Goal: Information Seeking & Learning: Learn about a topic

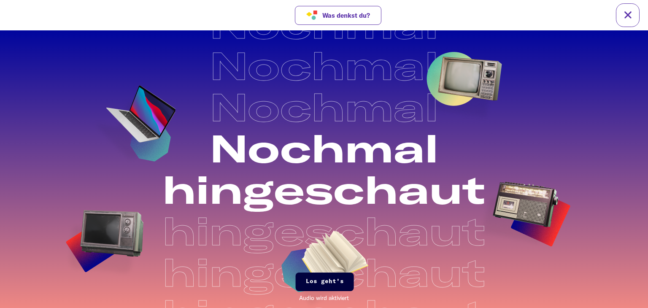
click at [337, 285] on span "Los geht's" at bounding box center [325, 282] width 38 height 8
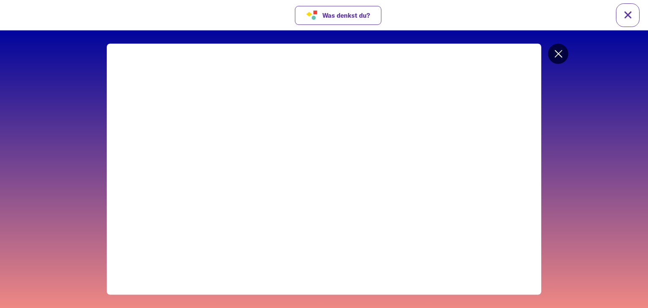
click at [558, 53] on icon at bounding box center [558, 54] width 7 height 7
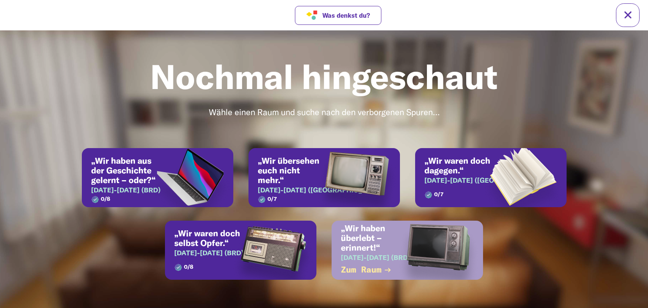
click at [381, 245] on div "„Wir haben überlebt – erinnert!“ [DATE]-[DATE] (BRD) 0 / 9 Zum Raum" at bounding box center [406, 250] width 151 height 59
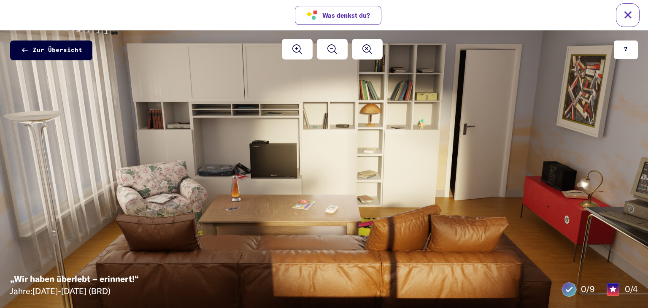
click at [46, 49] on span "Zur Übersicht" at bounding box center [57, 50] width 49 height 9
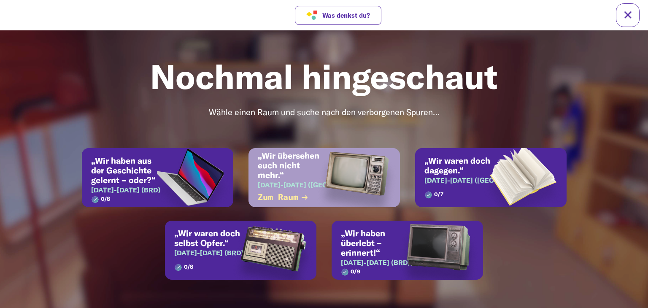
click at [280, 183] on div "„Wir übersehen euch nicht mehr.“ [DATE]-[DATE] (DDR) 0 / 7 Zum Raum" at bounding box center [323, 177] width 151 height 59
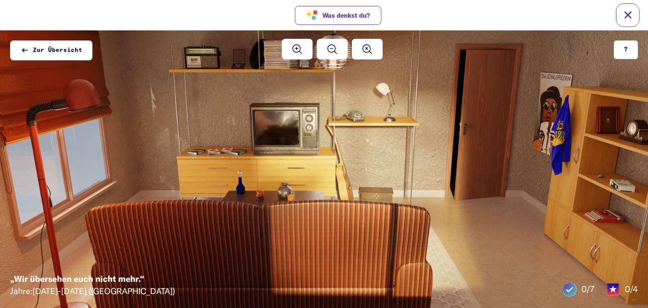
click at [134, 204] on div at bounding box center [324, 169] width 648 height 364
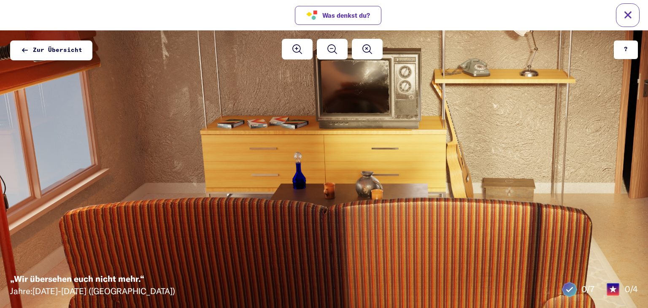
click at [134, 204] on div at bounding box center [427, 150] width 1001 height 563
drag, startPoint x: 547, startPoint y: 58, endPoint x: 408, endPoint y: 71, distance: 139.0
click at [537, 62] on div at bounding box center [427, 150] width 1001 height 563
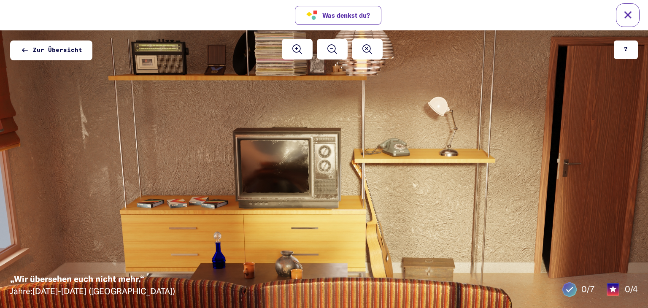
drag, startPoint x: 451, startPoint y: 198, endPoint x: 454, endPoint y: 205, distance: 8.1
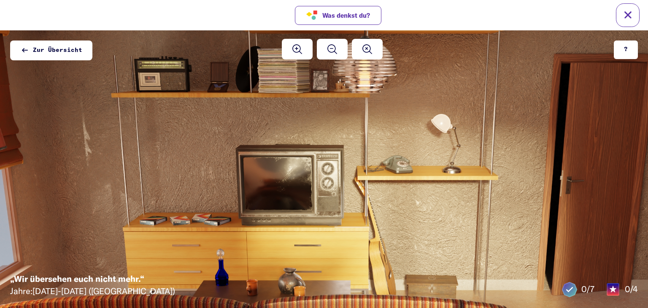
drag, startPoint x: 454, startPoint y: 205, endPoint x: 13, endPoint y: 194, distance: 440.9
click at [13, 194] on div at bounding box center [350, 246] width 1001 height 563
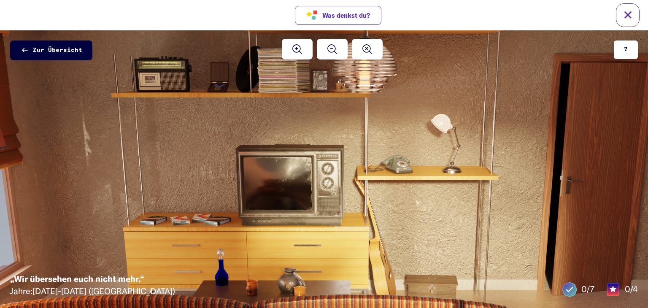
click at [42, 46] on span "Zur Übersicht" at bounding box center [57, 50] width 49 height 9
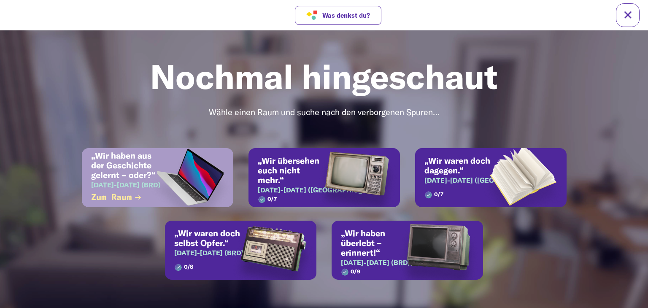
click at [173, 178] on img at bounding box center [190, 188] width 86 height 81
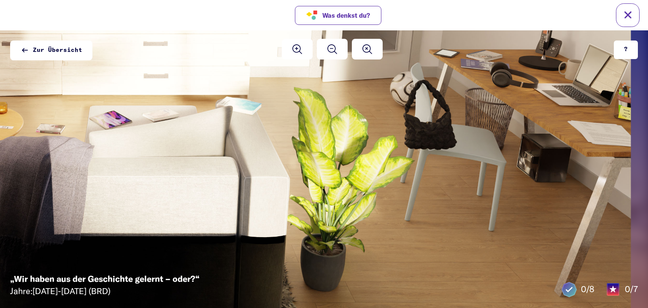
drag, startPoint x: 477, startPoint y: 176, endPoint x: 270, endPoint y: -37, distance: 297.4
click at [270, 30] on html "Nochmal Nochmal Nochmal Nochmal Nochmal Nochmal Nochmal hingeschaut hingeschaut…" at bounding box center [324, 30] width 648 height 0
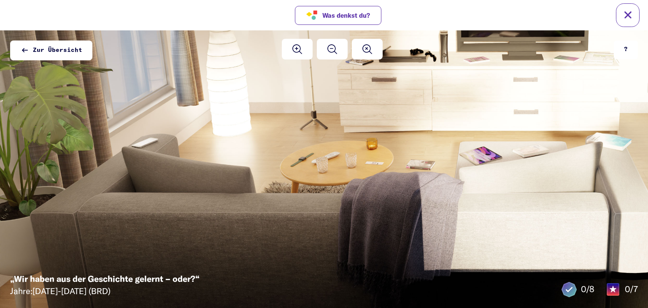
click at [112, 174] on div at bounding box center [500, 69] width 1001 height 563
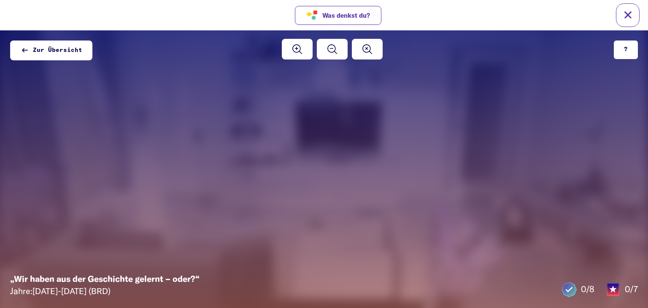
click at [112, 174] on div at bounding box center [324, 169] width 648 height 364
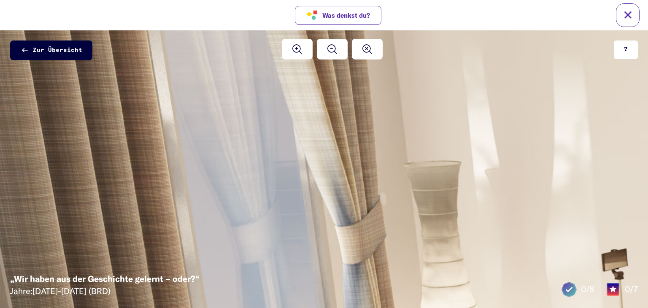
click at [36, 48] on span "Zur Übersicht" at bounding box center [57, 50] width 49 height 9
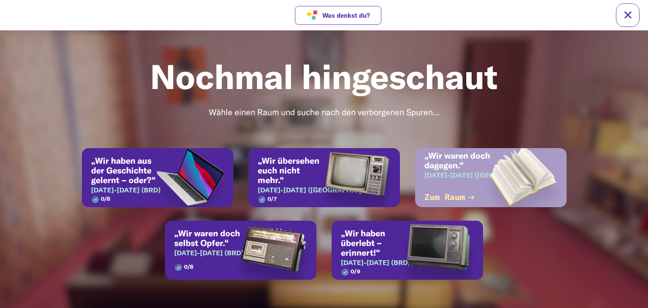
click at [504, 176] on img at bounding box center [523, 188] width 86 height 80
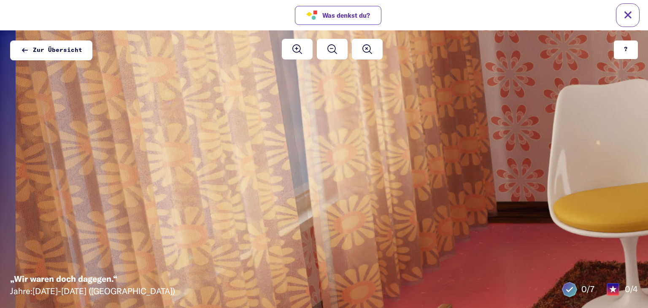
drag, startPoint x: 507, startPoint y: 191, endPoint x: 525, endPoint y: -37, distance: 228.0
click at [525, 30] on html "Nochmal Nochmal Nochmal Nochmal Nochmal Nochmal Nochmal hingeschaut hingeschaut…" at bounding box center [324, 30] width 648 height 0
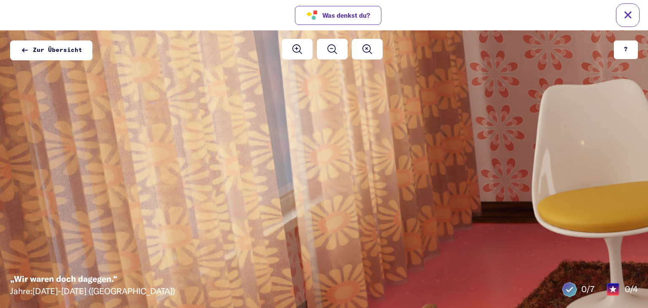
click at [619, 46] on button "?" at bounding box center [626, 49] width 24 height 19
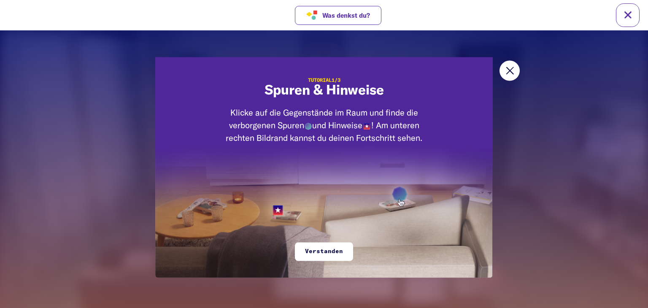
click at [384, 241] on div "Tutorial 1 /3 Spuren & Hinweise Klicke auf die Gegenstände im Raum und finde di…" at bounding box center [323, 169] width 337 height 217
click at [315, 248] on span "Verstanden" at bounding box center [324, 252] width 38 height 8
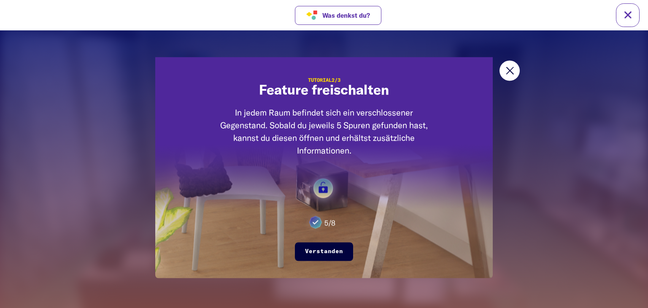
click at [315, 248] on span "Verstanden" at bounding box center [324, 252] width 38 height 8
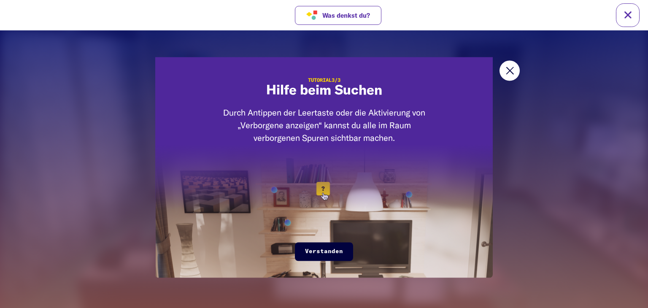
click at [315, 248] on span "Verstanden" at bounding box center [324, 252] width 38 height 8
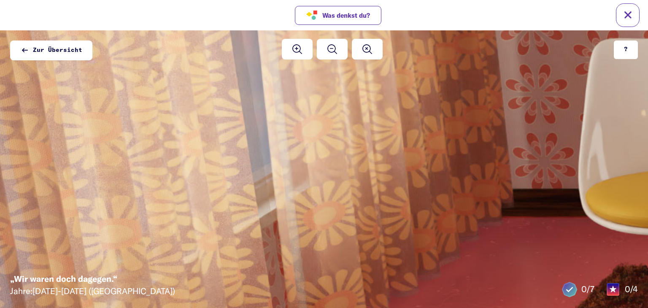
click at [627, 16] on link at bounding box center [628, 15] width 24 height 24
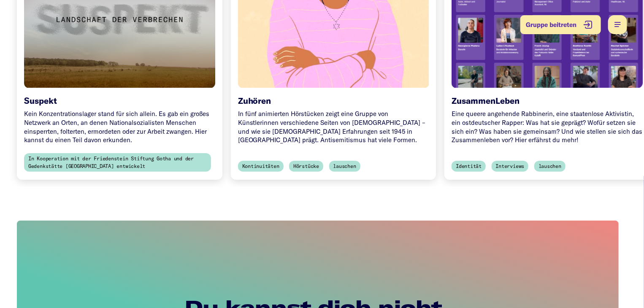
scroll to position [422, 0]
